Goal: Information Seeking & Learning: Learn about a topic

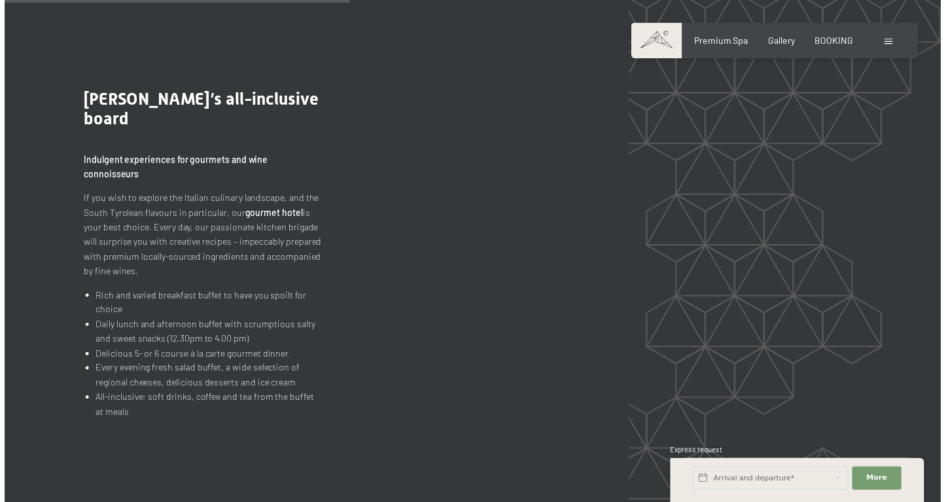
scroll to position [1300, 0]
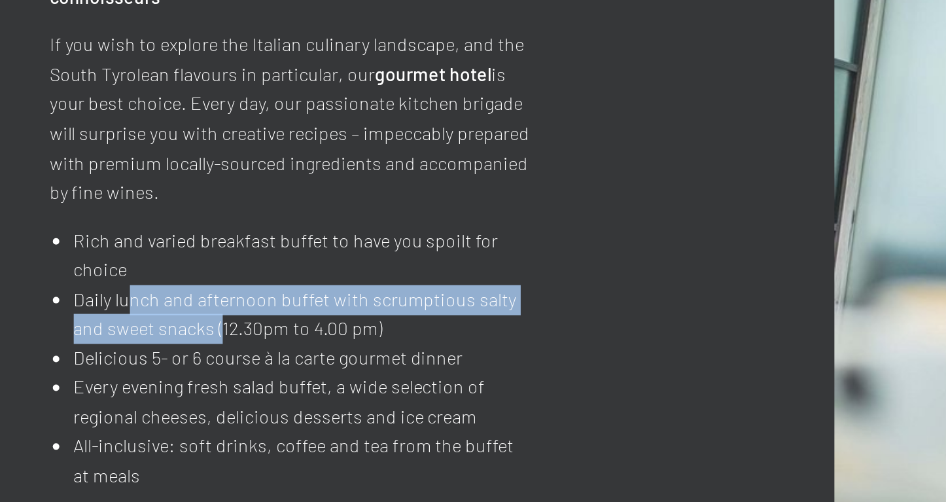
drag, startPoint x: 62, startPoint y: 143, endPoint x: 111, endPoint y: 149, distance: 49.4
click at [111, 265] on li "Daily lunch and afternoon buffet with scrumptious salty and sweet snacks (12.30…" at bounding box center [207, 279] width 230 height 29
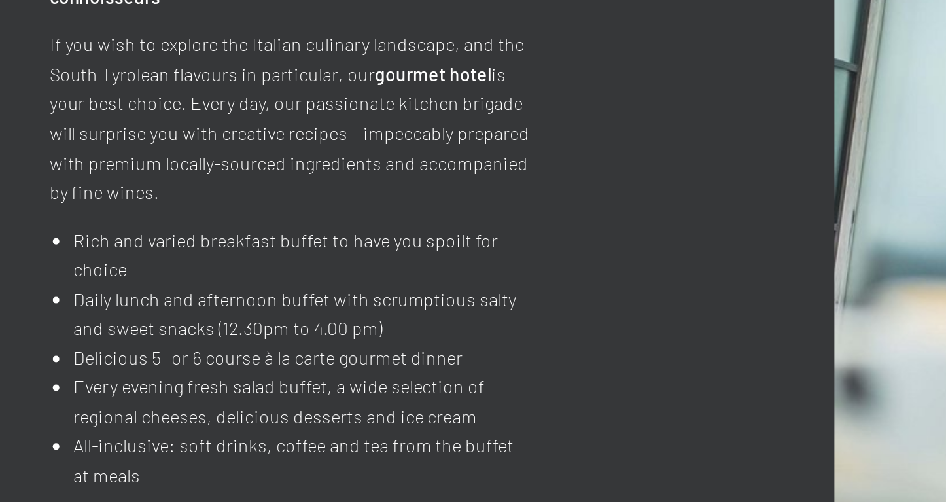
click at [111, 295] on li "Delicious 5- or 6 course à la carte gourmet dinner" at bounding box center [207, 302] width 230 height 15
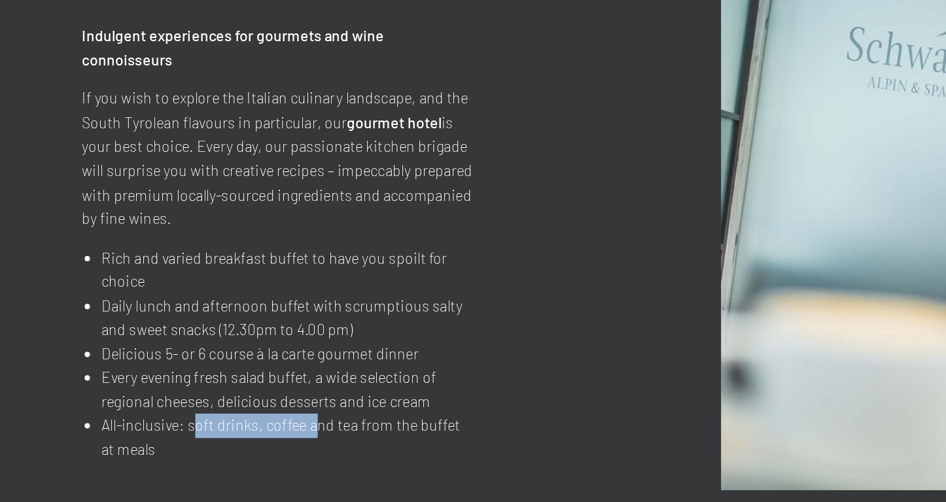
drag, startPoint x: 118, startPoint y: 253, endPoint x: 193, endPoint y: 259, distance: 75.5
click at [193, 338] on li "All-inclusive: soft drinks, coffee and tea from the buffet at meals" at bounding box center [207, 352] width 230 height 29
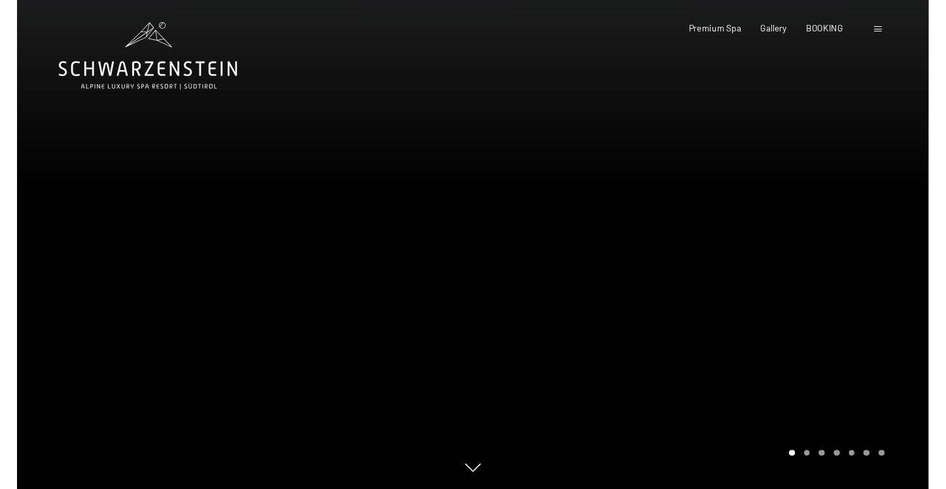
scroll to position [0, 0]
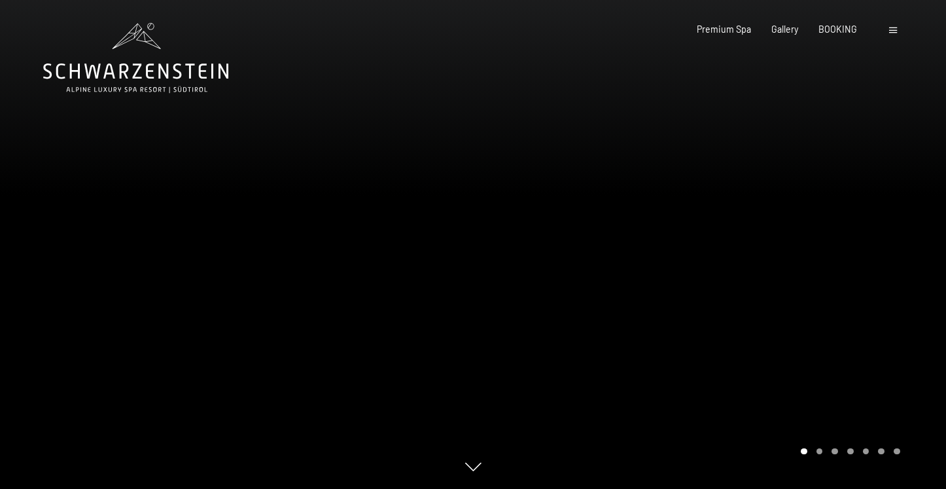
click at [143, 41] on icon at bounding box center [148, 40] width 25 height 18
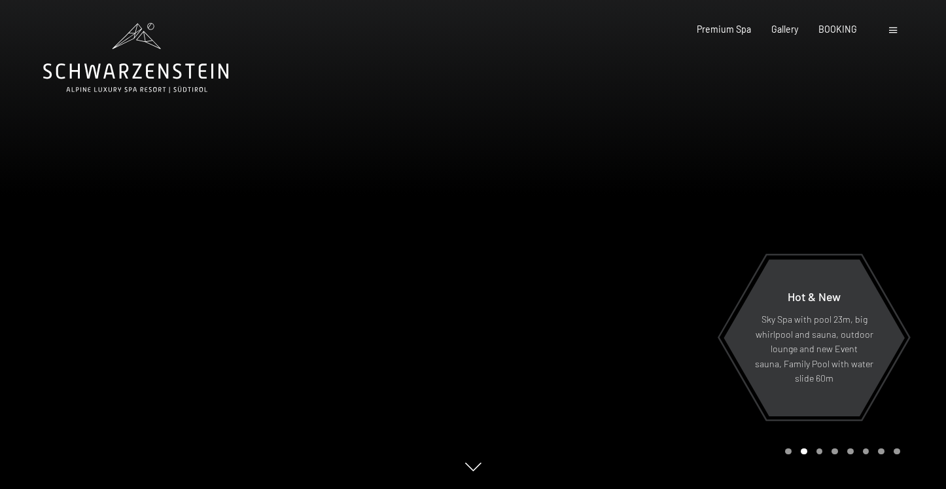
click at [891, 29] on span at bounding box center [894, 30] width 8 height 6
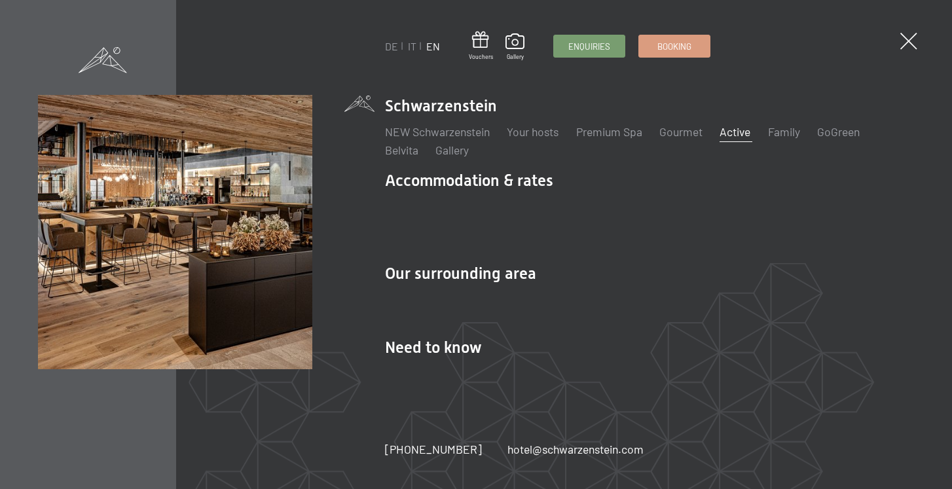
click at [736, 139] on link "Active" at bounding box center [734, 131] width 31 height 14
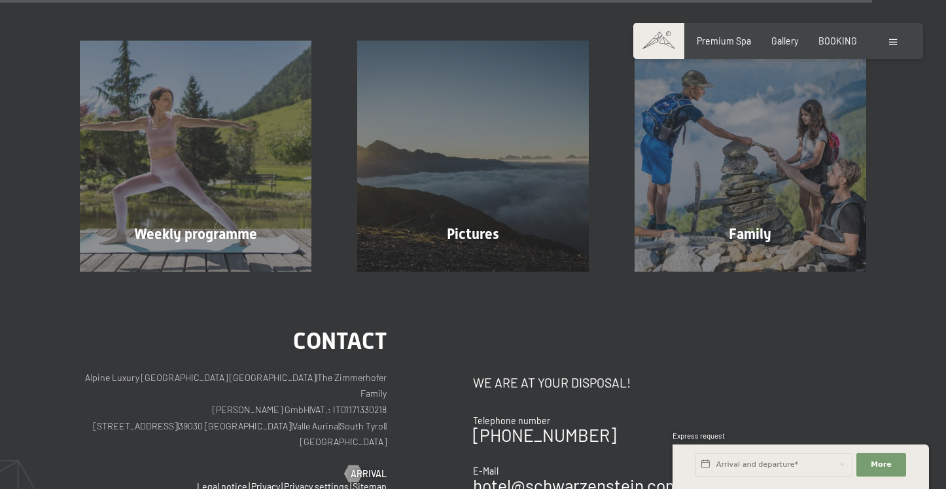
scroll to position [3264, 0]
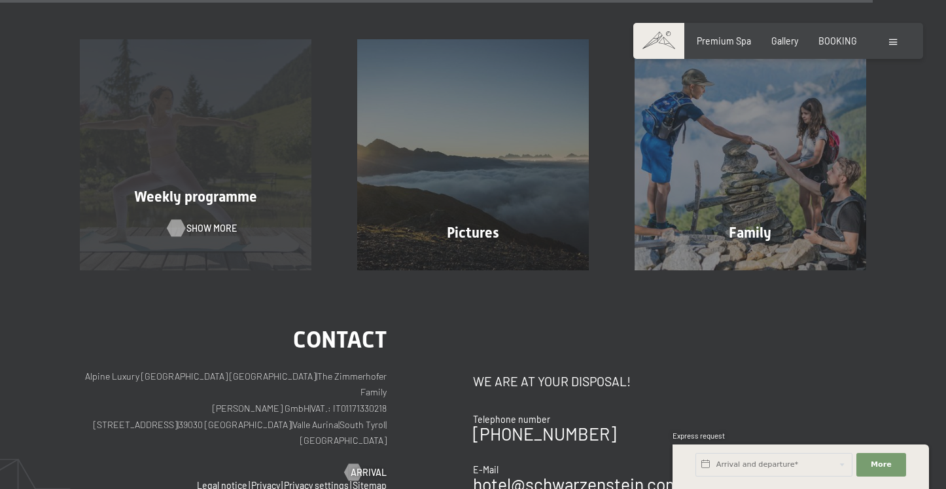
click at [206, 222] on span "Show more" at bounding box center [212, 228] width 50 height 13
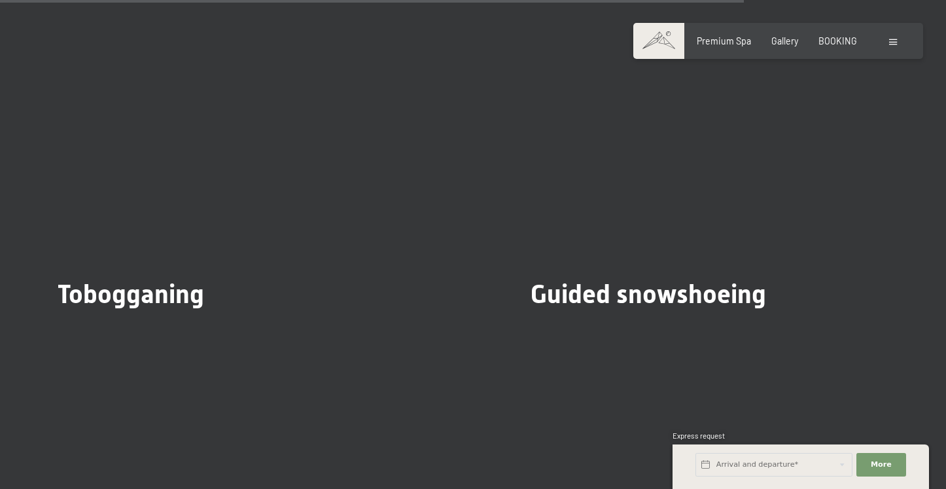
scroll to position [3933, 0]
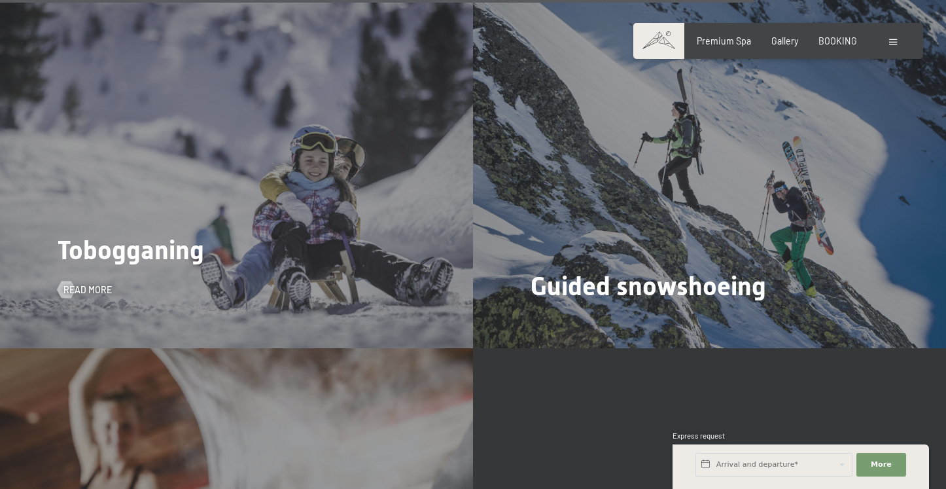
click at [169, 247] on div "Tobogganing Read more" at bounding box center [236, 170] width 473 height 355
click at [93, 283] on span "Read more" at bounding box center [101, 289] width 48 height 13
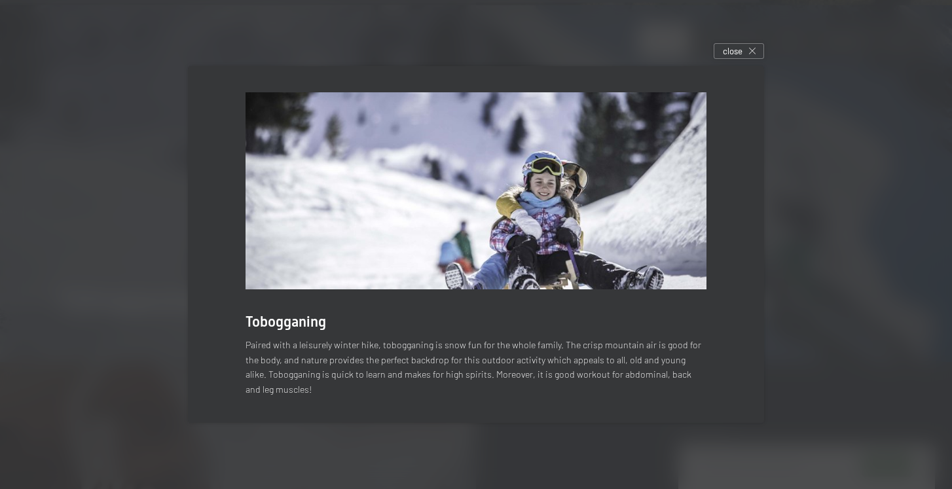
click at [381, 447] on div at bounding box center [476, 244] width 952 height 489
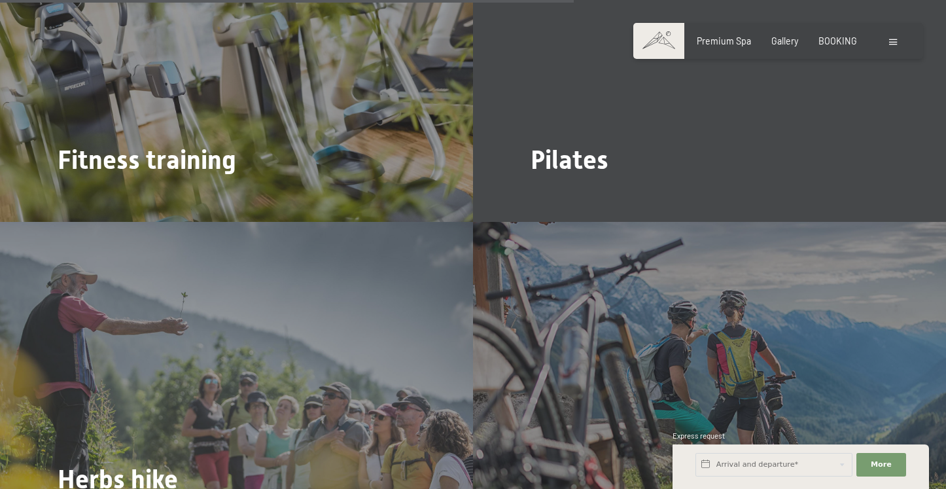
scroll to position [2996, 0]
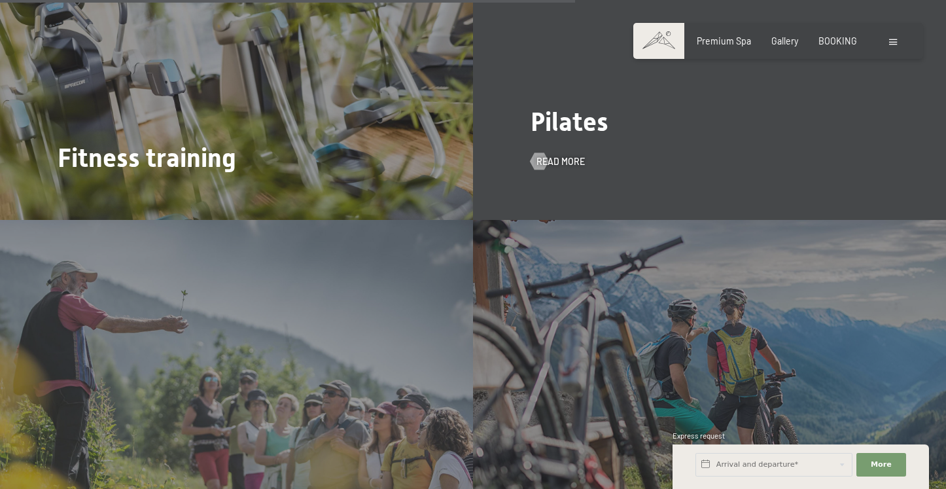
click at [538, 107] on span "Pilates" at bounding box center [570, 122] width 78 height 30
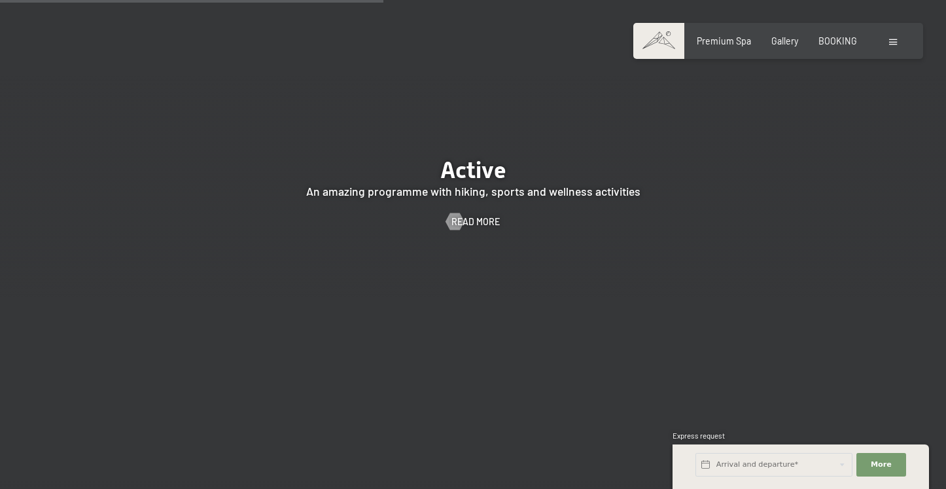
scroll to position [2419, 0]
